Goal: Find specific page/section: Find specific page/section

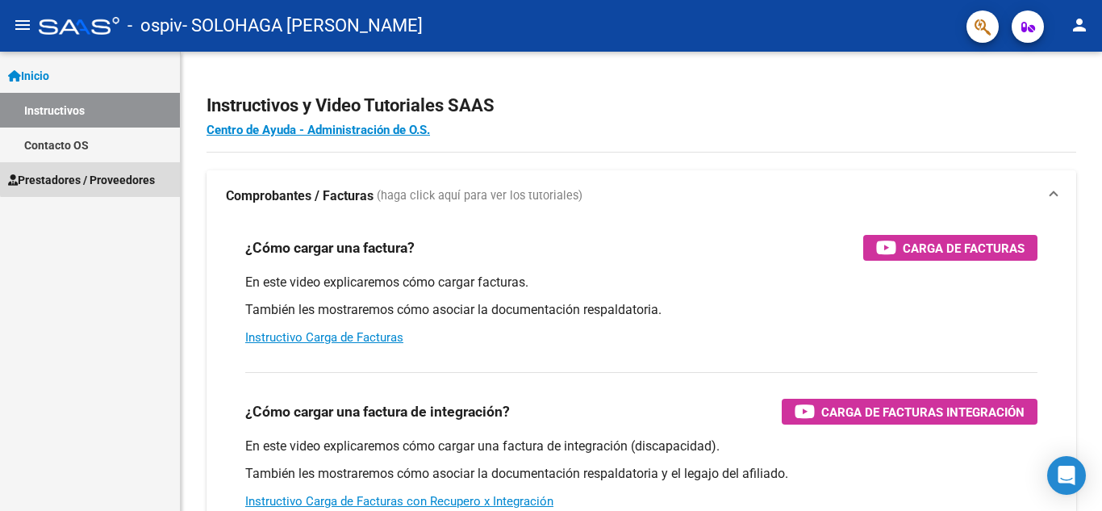
click at [112, 172] on span "Prestadores / Proveedores" at bounding box center [81, 180] width 147 height 18
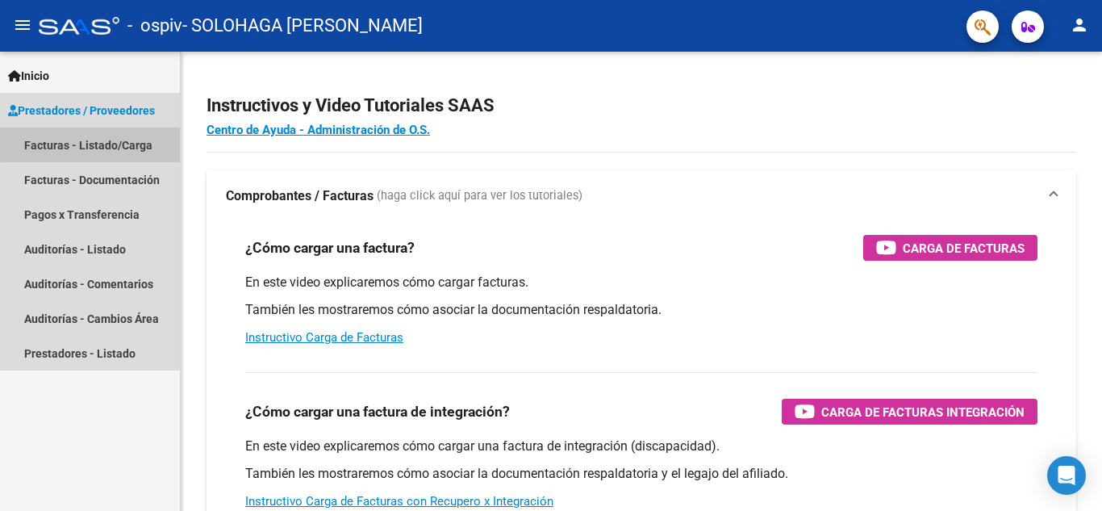
click at [108, 141] on link "Facturas - Listado/Carga" at bounding box center [90, 144] width 180 height 35
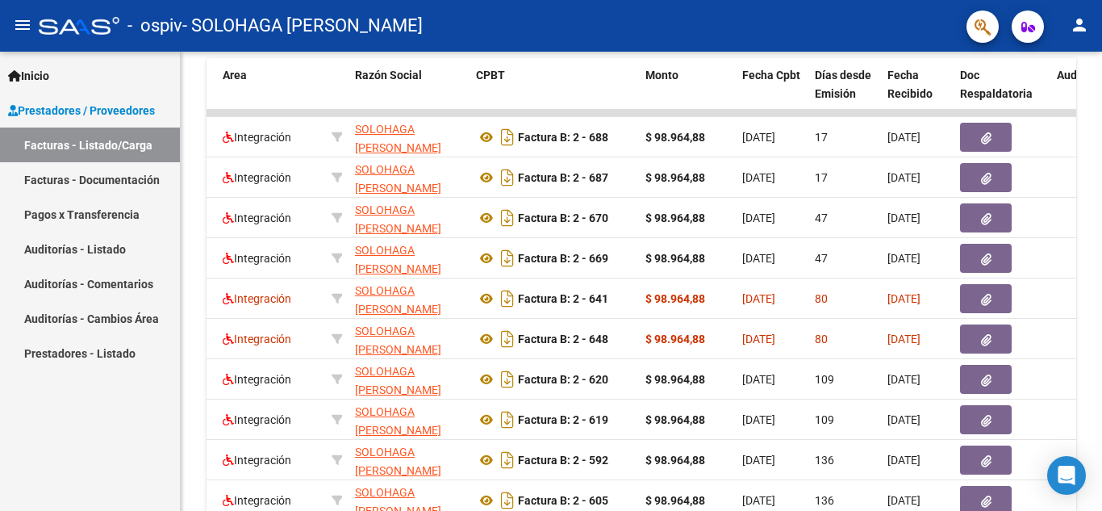
scroll to position [488, 0]
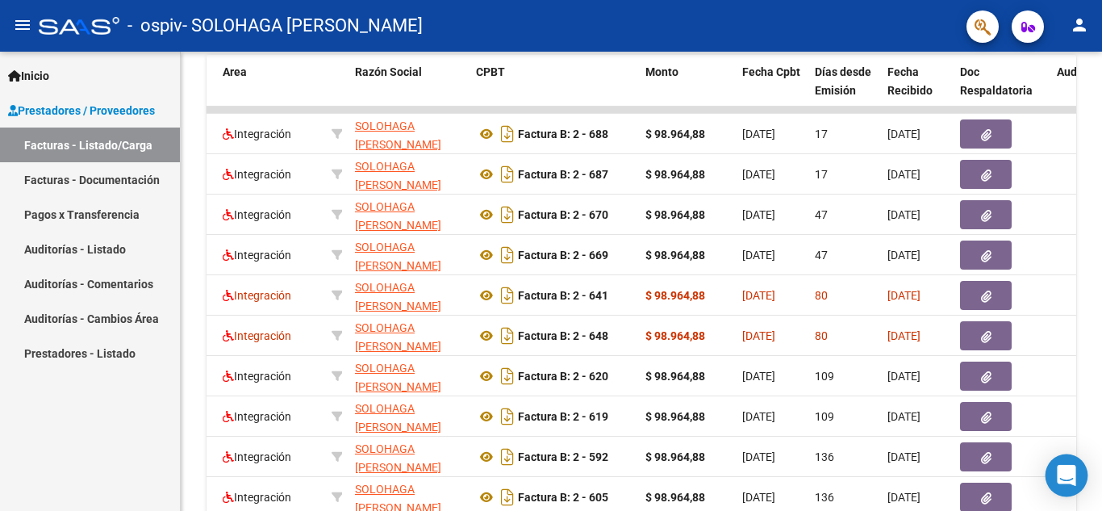
click at [1071, 480] on icon "Open Intercom Messenger" at bounding box center [1066, 475] width 19 height 21
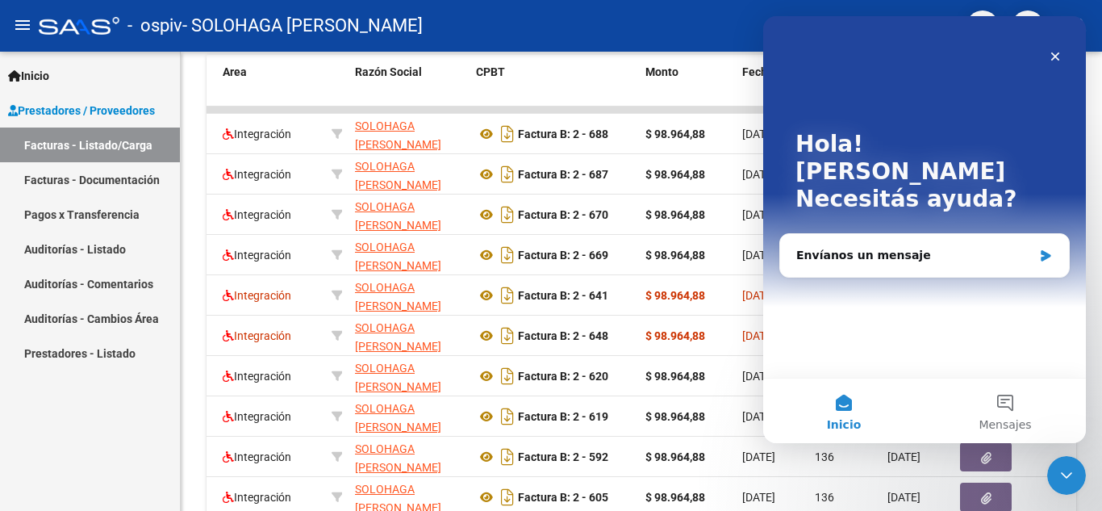
scroll to position [0, 0]
click at [1055, 52] on icon "Cerrar" at bounding box center [1054, 56] width 13 height 13
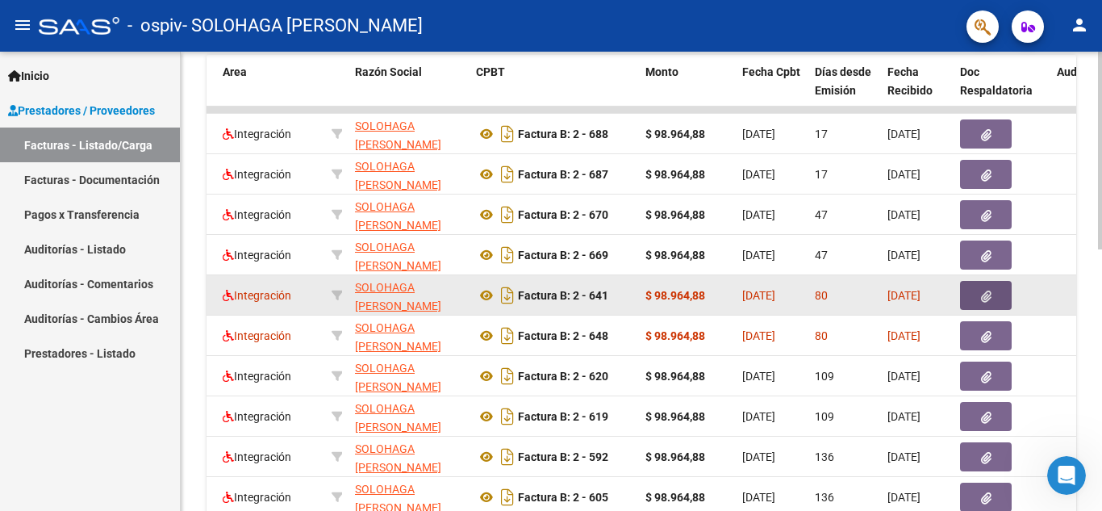
click at [986, 296] on icon "button" at bounding box center [986, 296] width 10 height 12
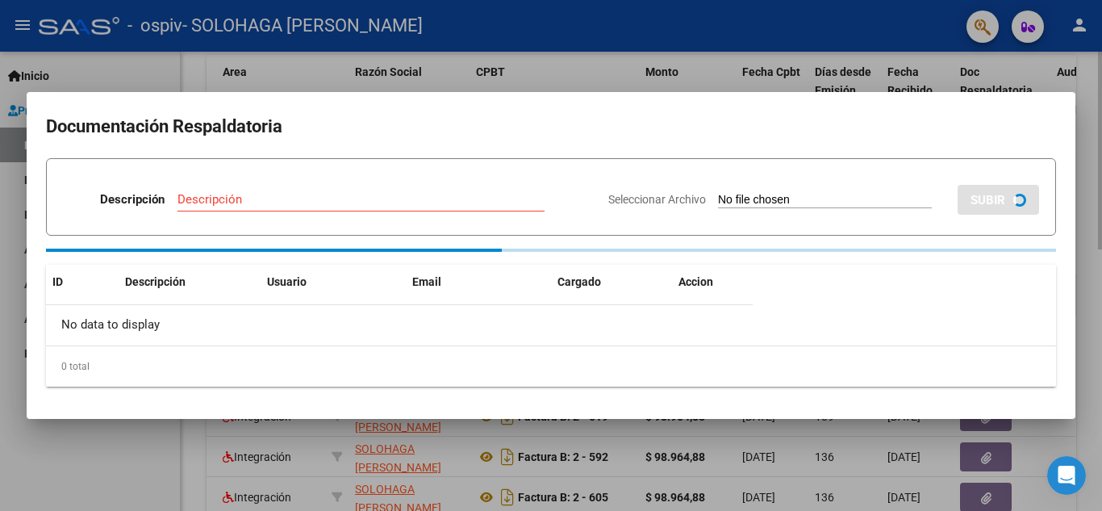
click at [986, 296] on div "ID Descripción Usuario Email Cargado Accion No data to display 0 total 1" at bounding box center [551, 326] width 1010 height 122
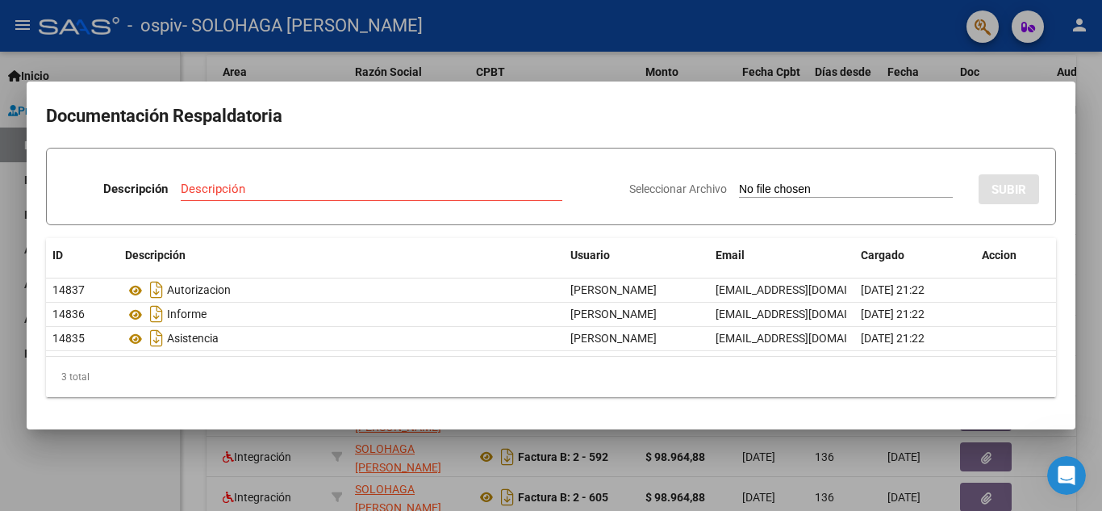
click at [1098, 109] on div at bounding box center [551, 255] width 1102 height 511
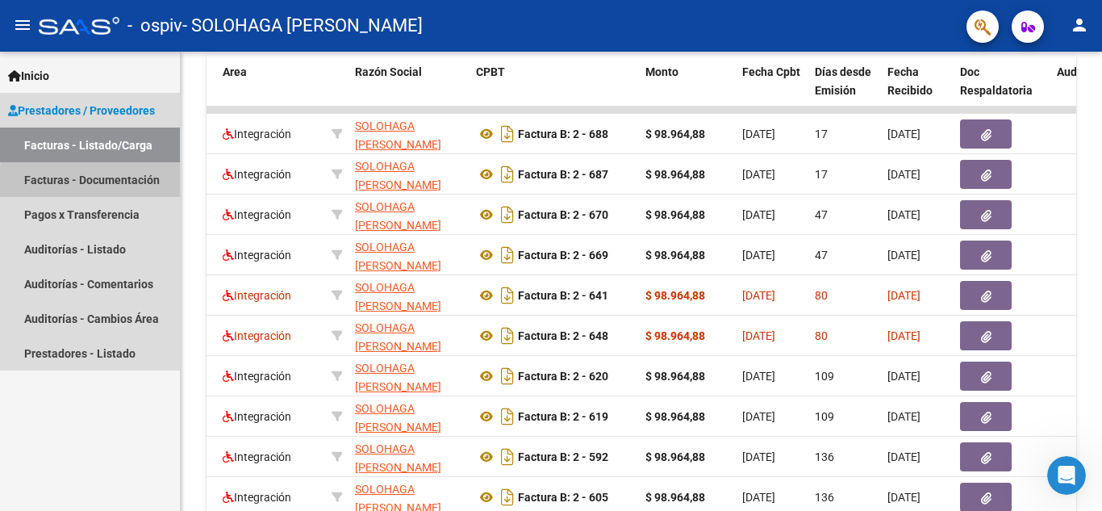
click at [144, 181] on link "Facturas - Documentación" at bounding box center [90, 179] width 180 height 35
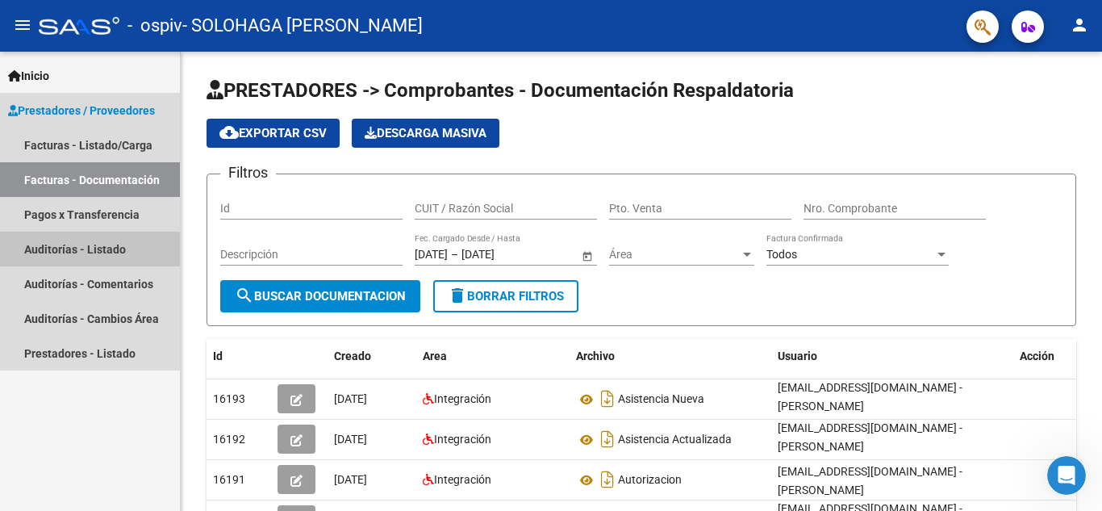
click at [69, 248] on link "Auditorías - Listado" at bounding box center [90, 248] width 180 height 35
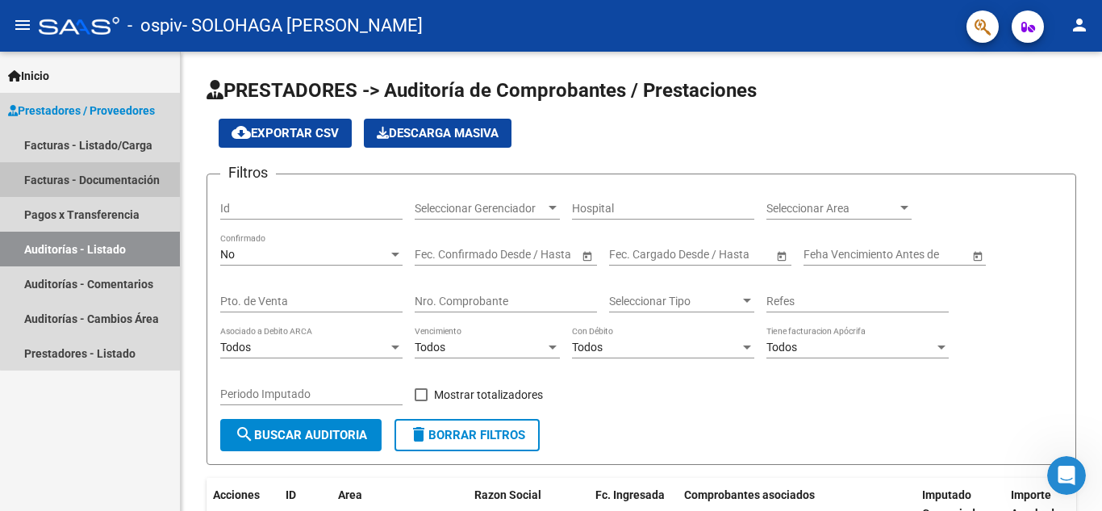
click at [116, 173] on link "Facturas - Documentación" at bounding box center [90, 179] width 180 height 35
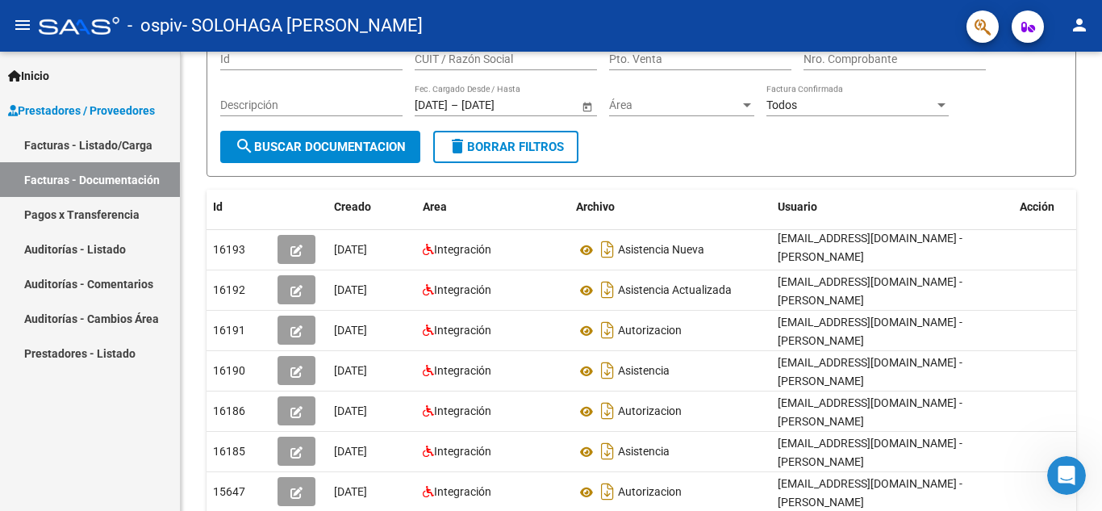
scroll to position [143, 0]
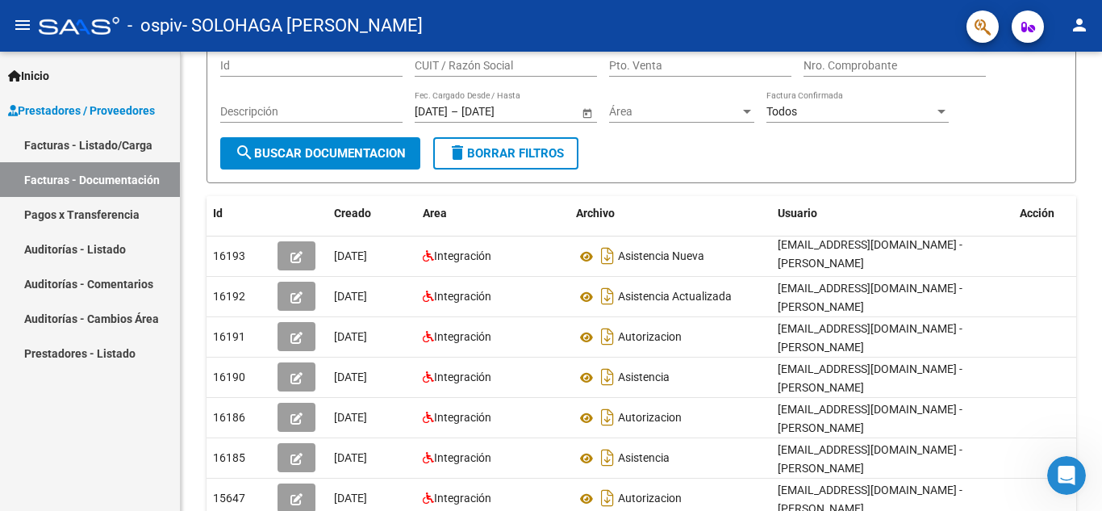
click at [124, 106] on span "Prestadores / Proveedores" at bounding box center [81, 111] width 147 height 18
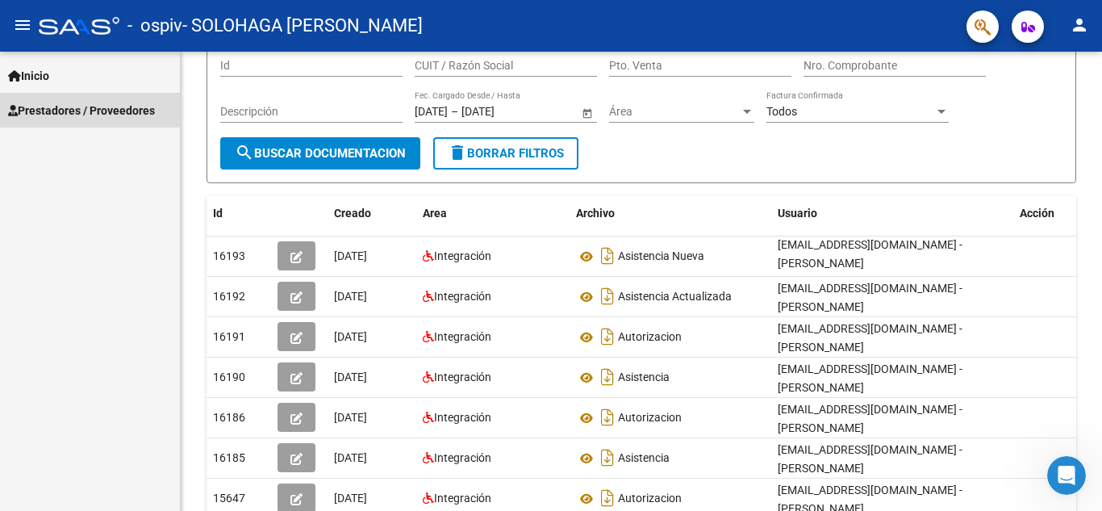
click at [135, 106] on span "Prestadores / Proveedores" at bounding box center [81, 111] width 147 height 18
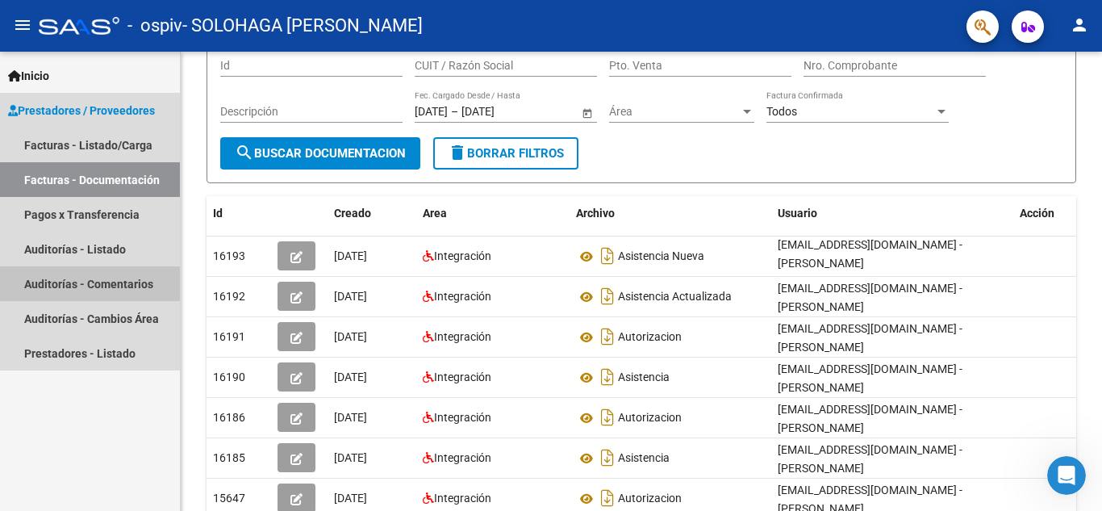
click at [134, 286] on link "Auditorías - Comentarios" at bounding box center [90, 283] width 180 height 35
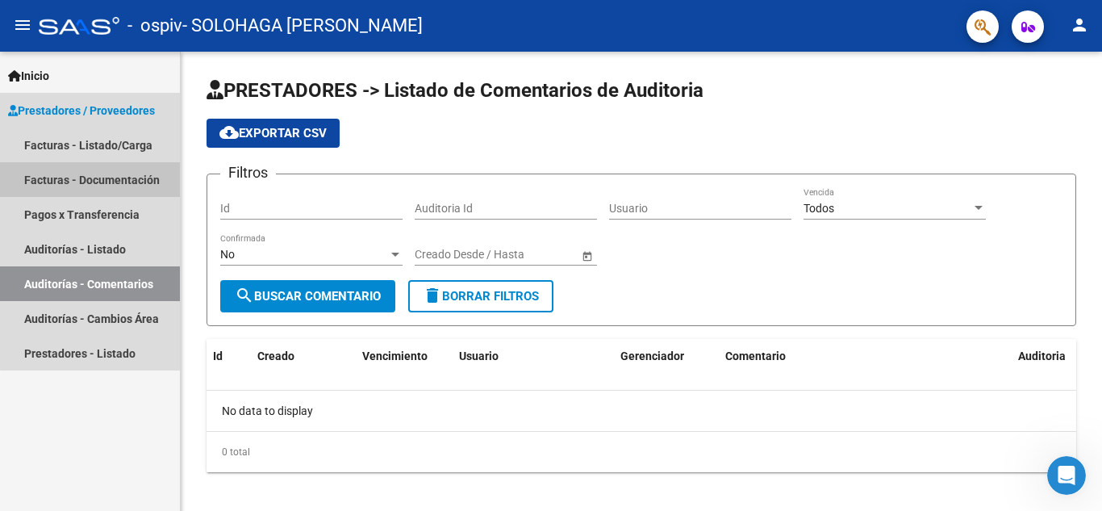
click at [119, 179] on link "Facturas - Documentación" at bounding box center [90, 179] width 180 height 35
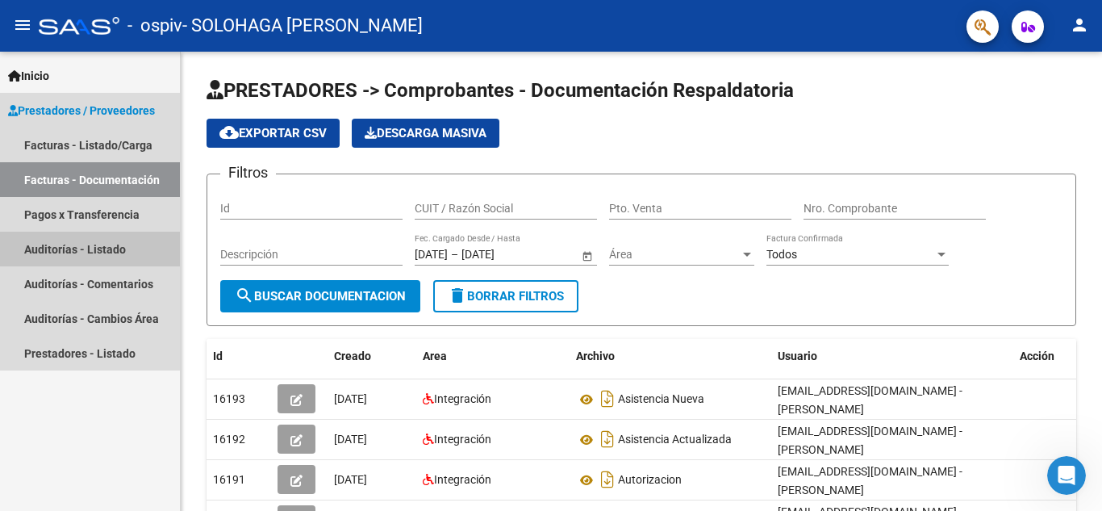
click at [110, 248] on link "Auditorías - Listado" at bounding box center [90, 248] width 180 height 35
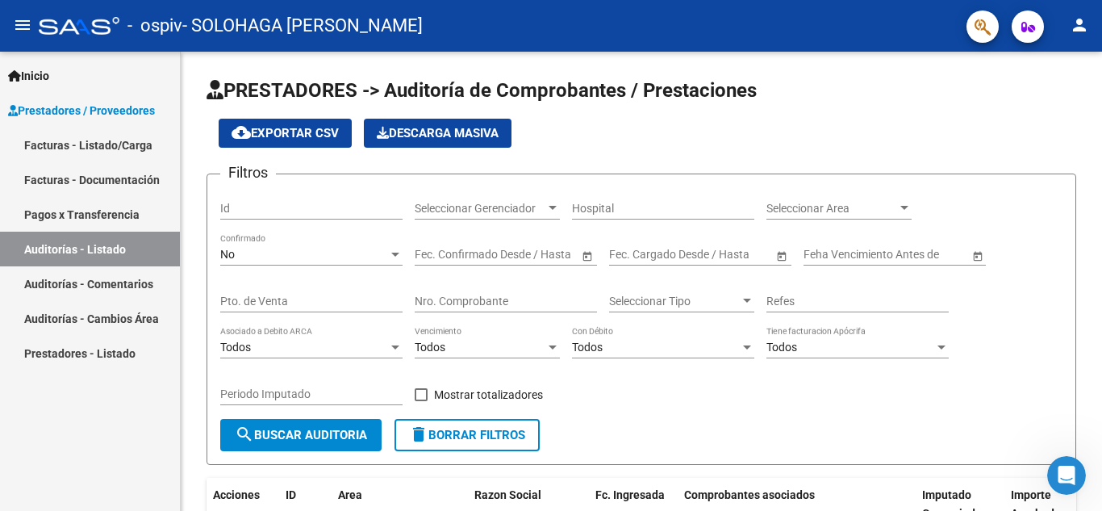
click at [108, 211] on link "Pagos x Transferencia" at bounding box center [90, 214] width 180 height 35
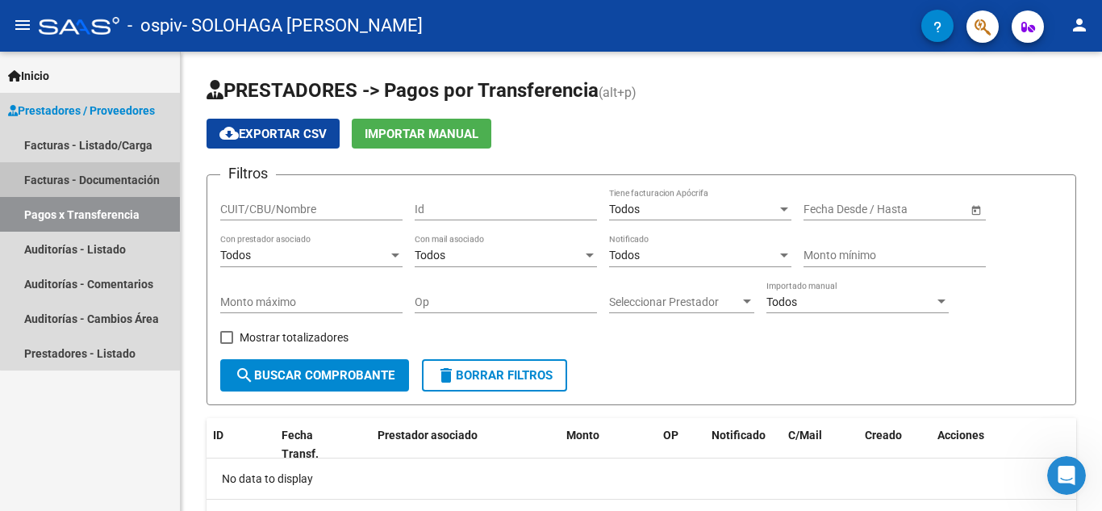
click at [107, 176] on link "Facturas - Documentación" at bounding box center [90, 179] width 180 height 35
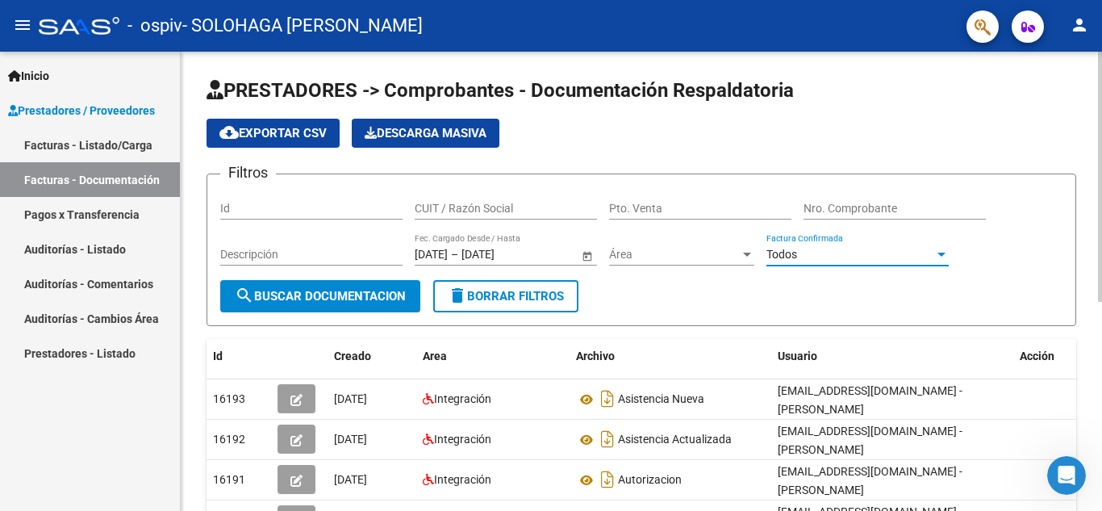
click at [936, 254] on div at bounding box center [941, 254] width 15 height 13
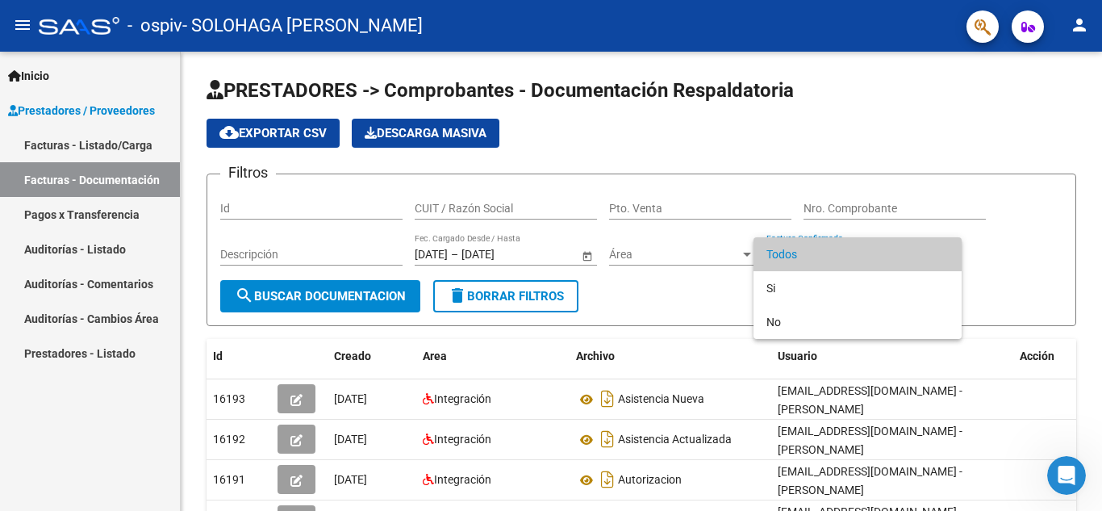
click at [1011, 256] on div at bounding box center [551, 255] width 1102 height 511
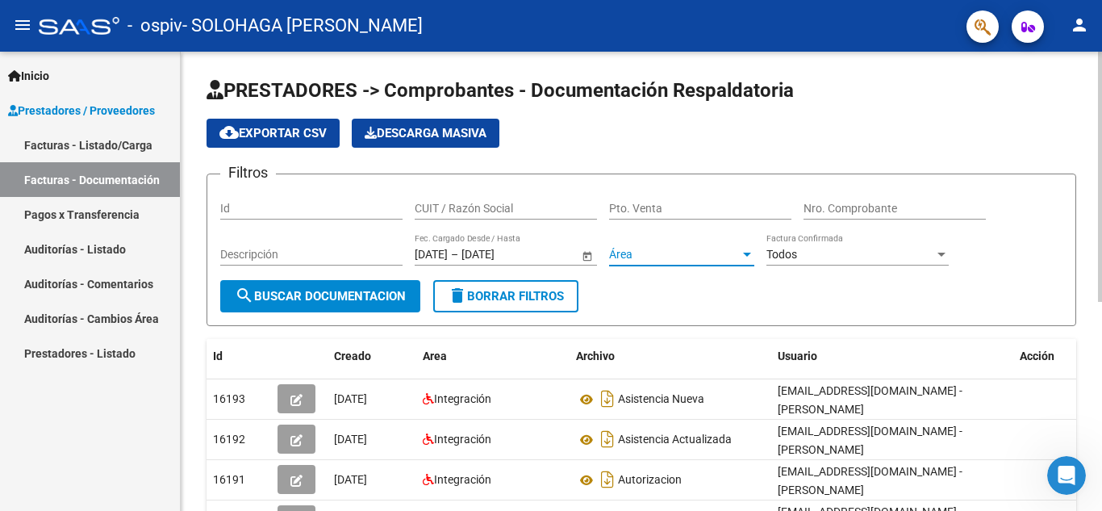
click at [747, 255] on div at bounding box center [747, 254] width 8 height 4
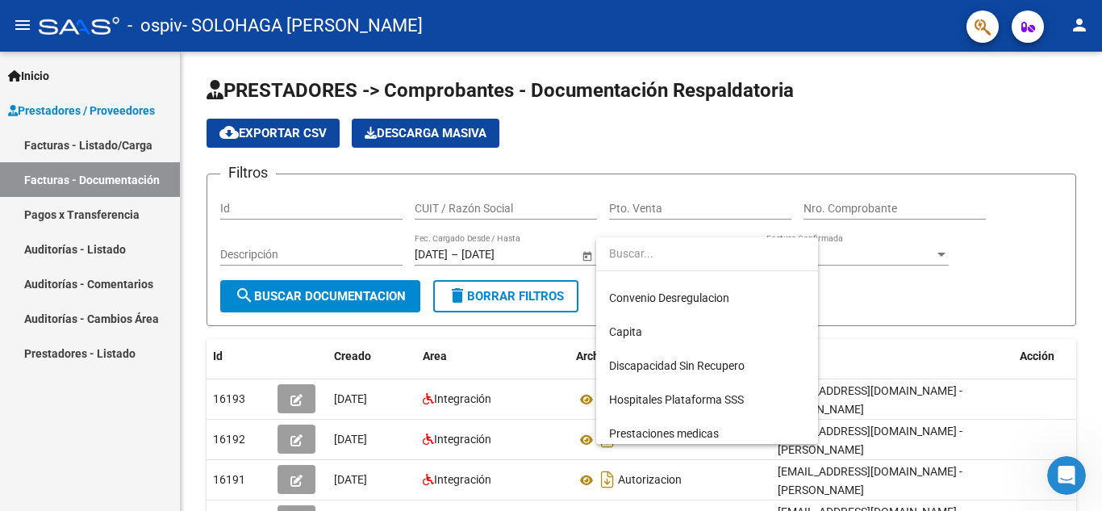
scroll to position [200, 0]
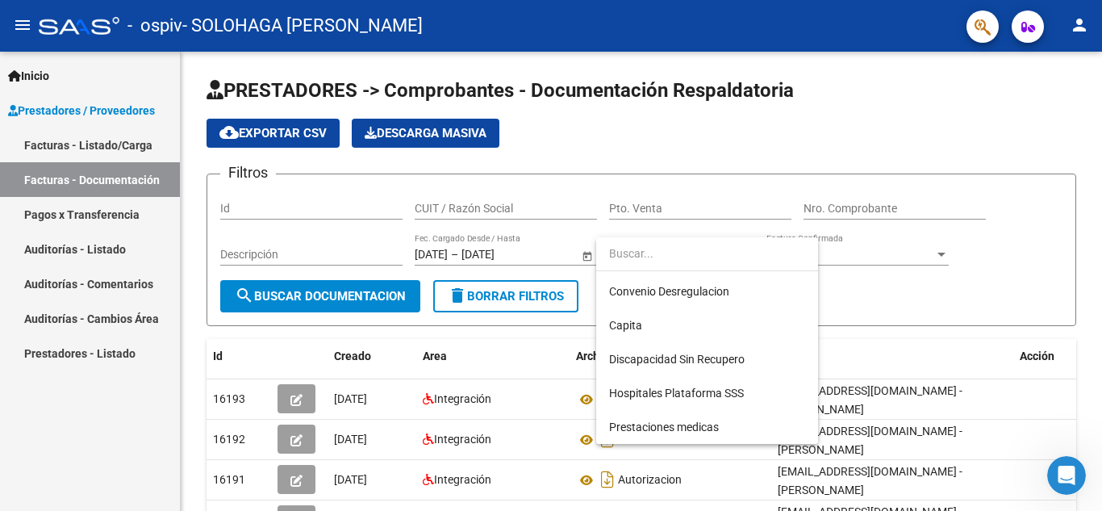
click at [1066, 248] on div at bounding box center [551, 255] width 1102 height 511
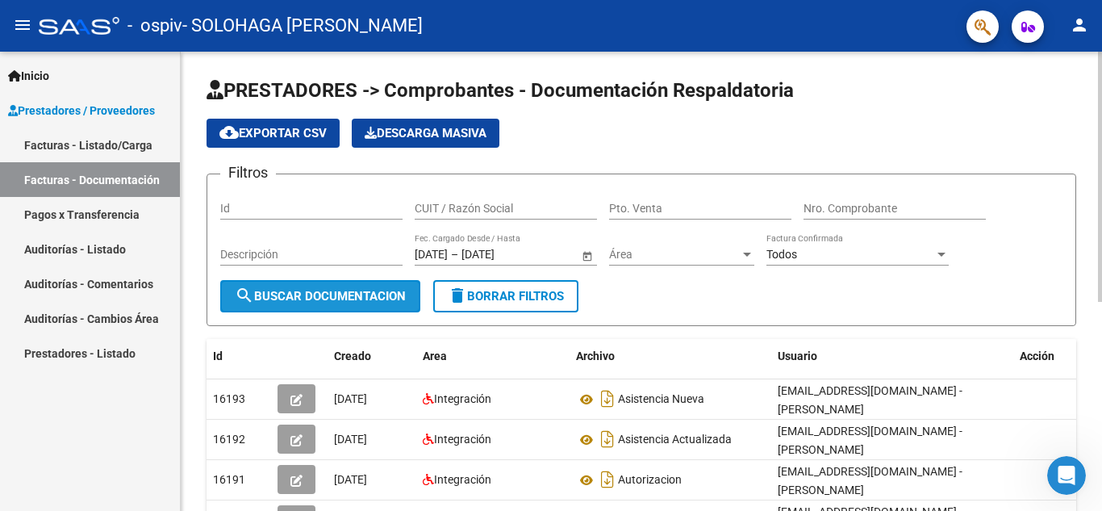
click at [371, 298] on span "search Buscar Documentacion" at bounding box center [320, 296] width 171 height 15
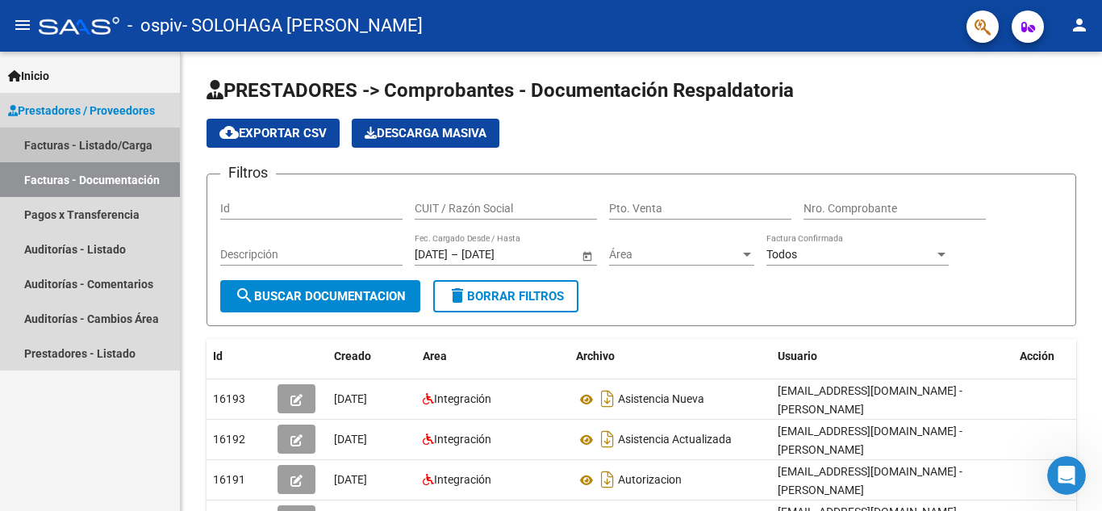
click at [97, 137] on link "Facturas - Listado/Carga" at bounding box center [90, 144] width 180 height 35
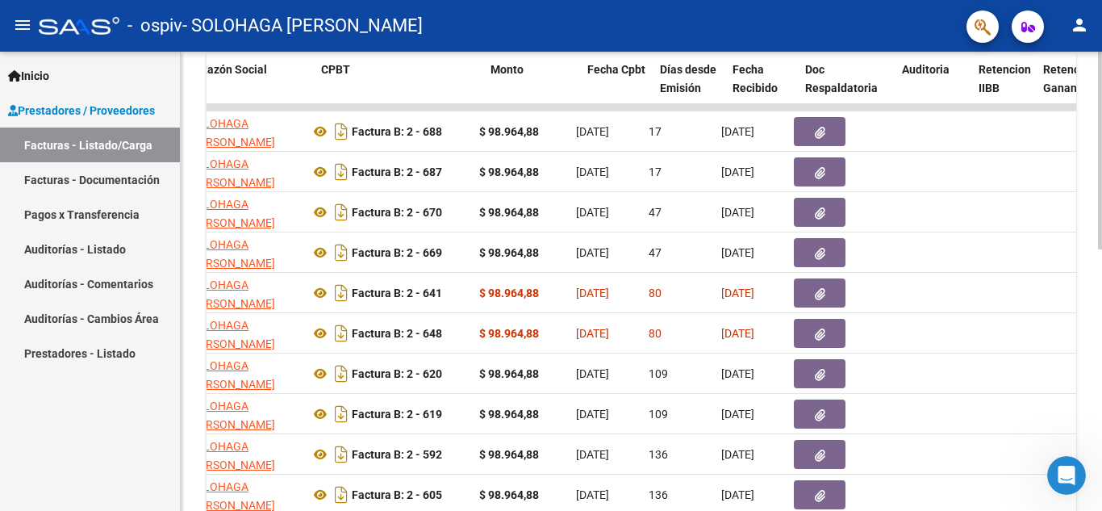
scroll to position [0, 452]
